Goal: Task Accomplishment & Management: Use online tool/utility

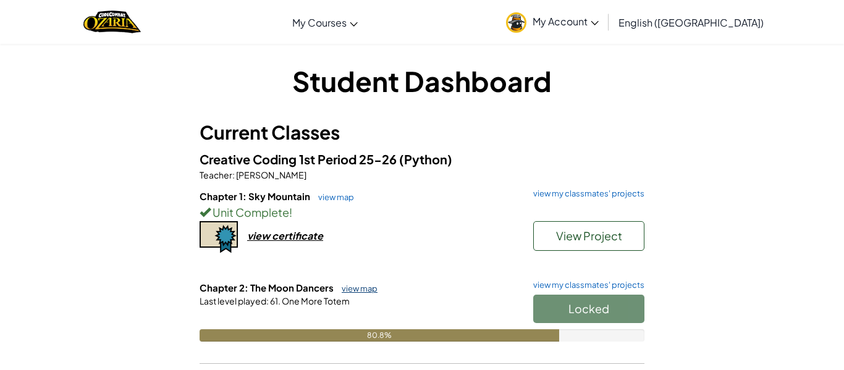
click at [373, 287] on link "view map" at bounding box center [356, 289] width 42 height 10
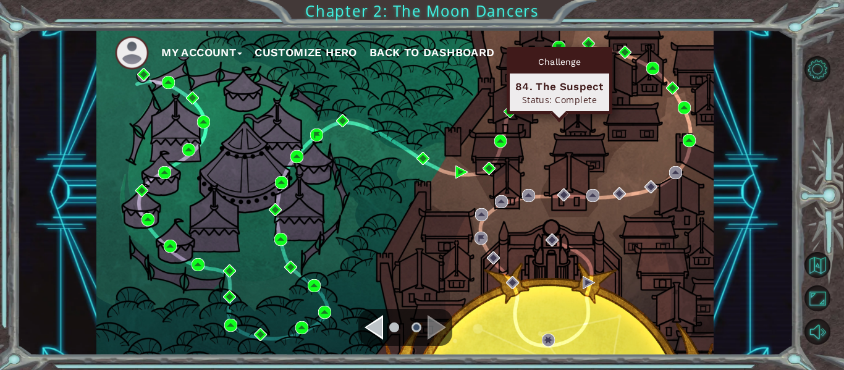
click at [558, 50] on div "Challenge" at bounding box center [559, 61] width 99 height 23
click at [557, 43] on img at bounding box center [558, 47] width 13 height 13
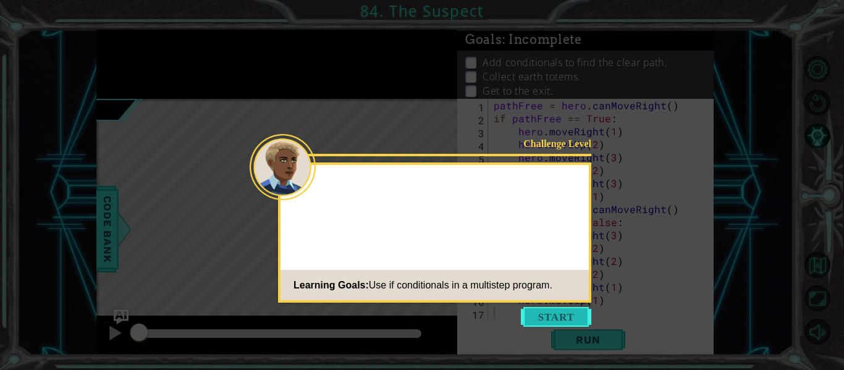
click at [558, 321] on button "Start" at bounding box center [556, 317] width 70 height 20
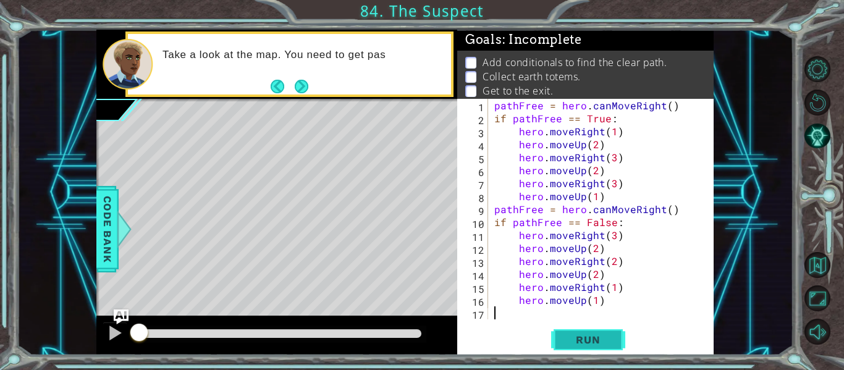
click at [594, 342] on span "Run" at bounding box center [587, 340] width 49 height 12
